Goal: Task Accomplishment & Management: Manage account settings

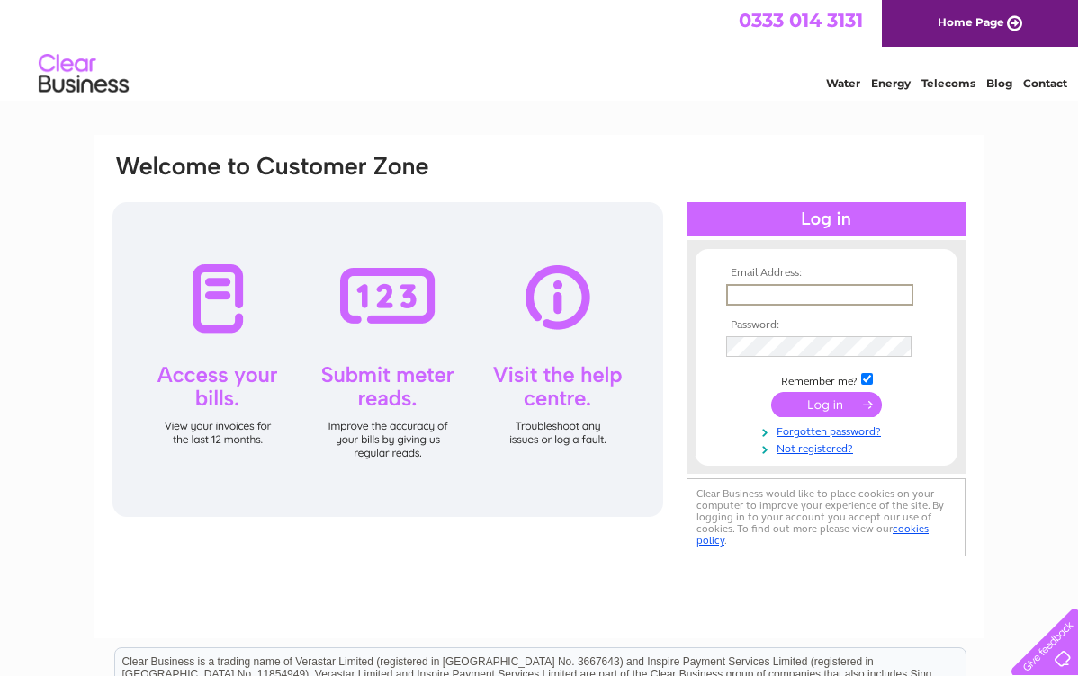
type input "enquiries@evergreenltd.org"
click at [820, 409] on input "submit" at bounding box center [826, 404] width 111 height 25
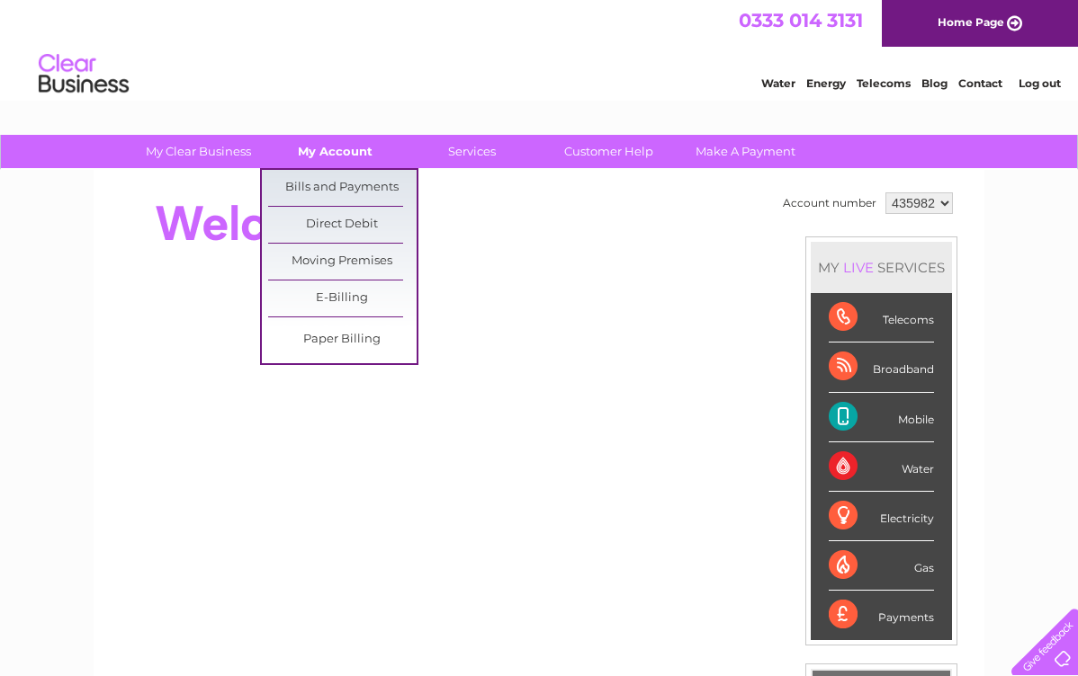
click at [335, 145] on link "My Account" at bounding box center [335, 151] width 148 height 33
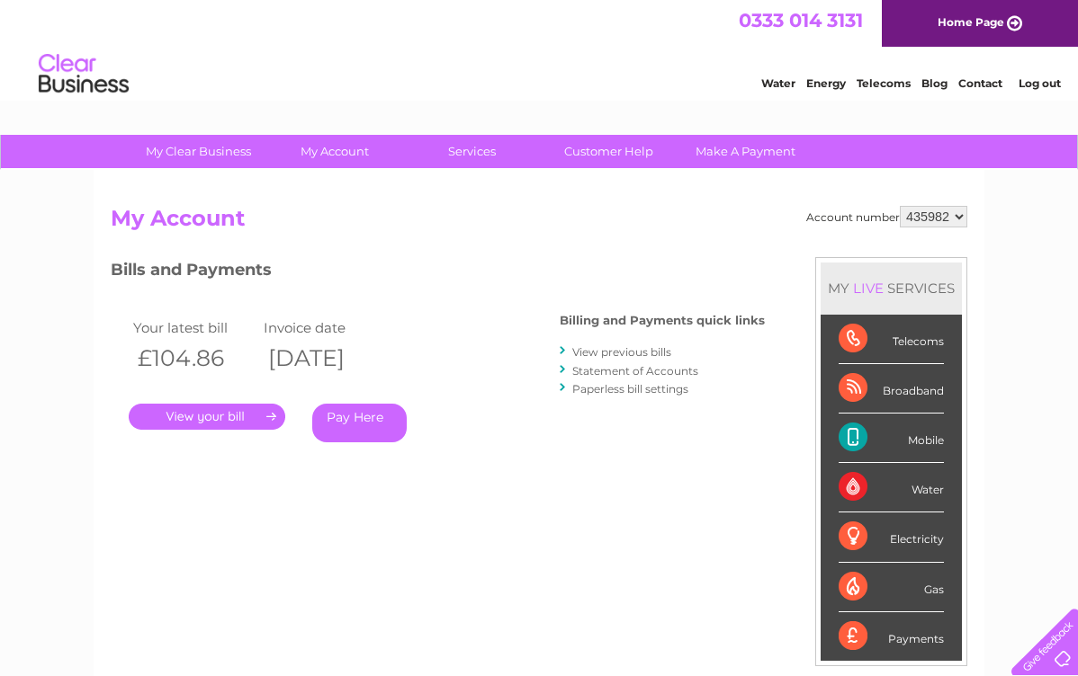
click at [237, 415] on link "." at bounding box center [207, 417] width 157 height 26
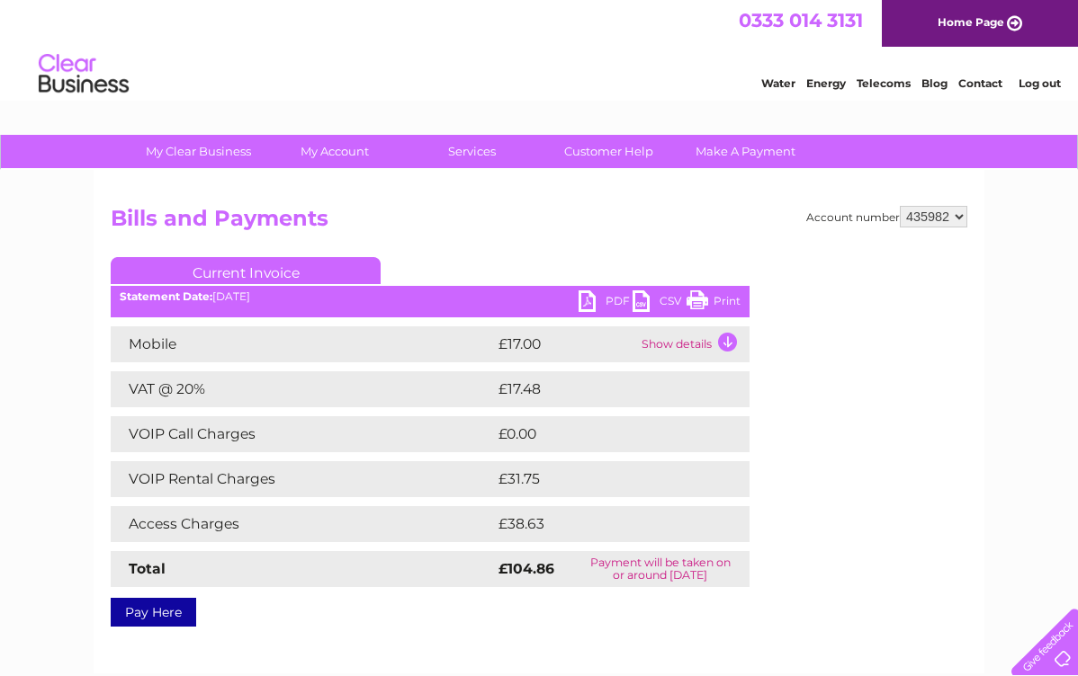
click at [600, 306] on link "PDF" at bounding box center [605, 304] width 54 height 26
